Goal: Task Accomplishment & Management: Use online tool/utility

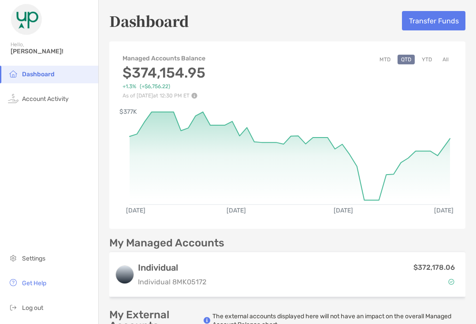
click at [433, 22] on button "Transfer Funds" at bounding box center [433, 20] width 63 height 19
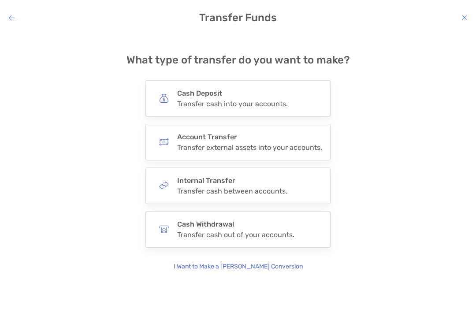
click at [240, 228] on h4 "Cash Withdrawal" at bounding box center [235, 224] width 117 height 8
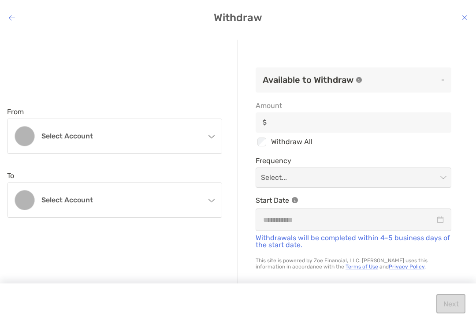
click at [204, 134] on div "Select account" at bounding box center [114, 136] width 214 height 34
click at [169, 174] on p "Individual 8MK05172 - [PERSON_NAME]" at bounding box center [126, 177] width 170 height 11
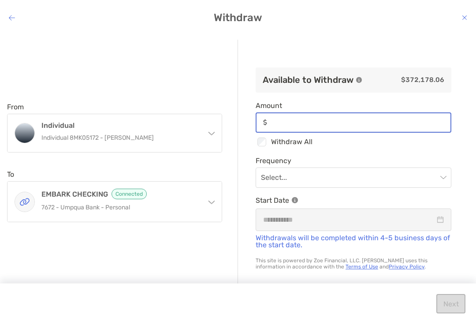
click at [285, 121] on input "Amount" at bounding box center [361, 122] width 180 height 7
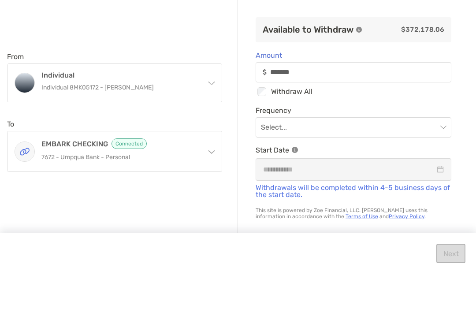
click at [330, 168] on input "modal" at bounding box center [349, 177] width 176 height 19
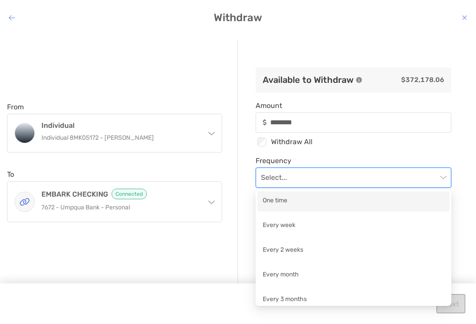
click at [339, 205] on div "One time" at bounding box center [354, 201] width 182 height 11
type input "********"
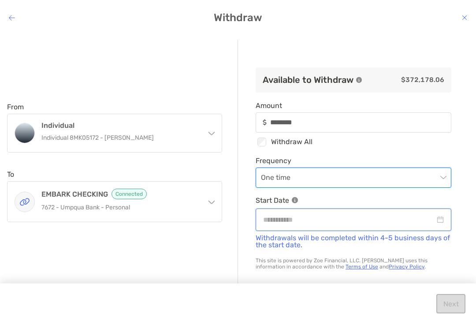
click at [289, 217] on input "modal" at bounding box center [349, 219] width 172 height 11
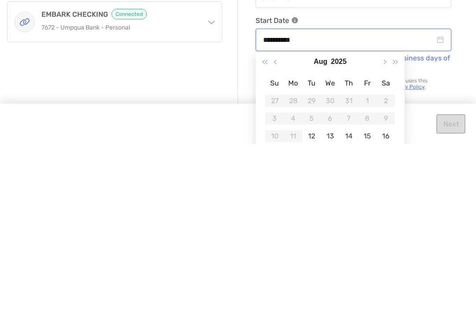
type input "**********"
click at [315, 310] on div "12" at bounding box center [312, 316] width 12 height 12
type input "********"
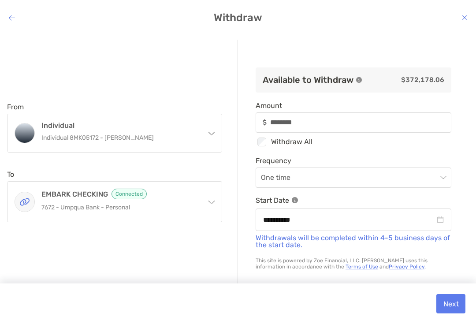
click at [456, 306] on button "Next" at bounding box center [451, 303] width 29 height 19
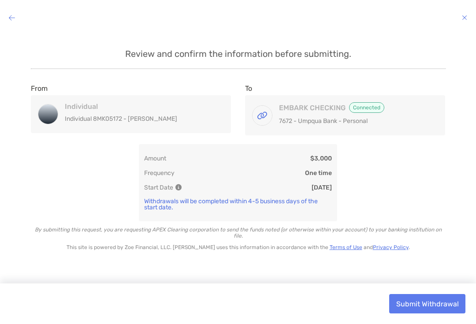
click at [441, 302] on button "Submit Withdrawal" at bounding box center [427, 303] width 76 height 19
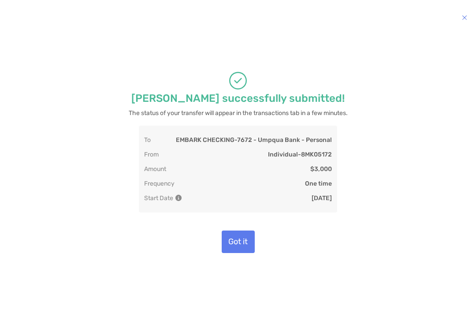
click at [239, 237] on button "Got it" at bounding box center [238, 242] width 33 height 22
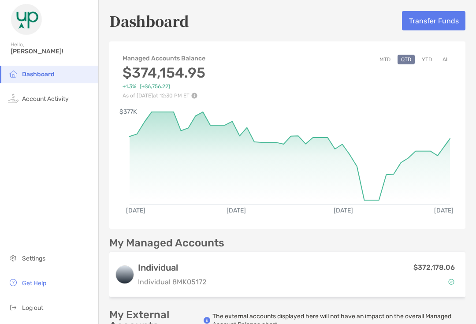
click at [35, 316] on li "Log out" at bounding box center [49, 308] width 98 height 18
